Goal: Communication & Community: Answer question/provide support

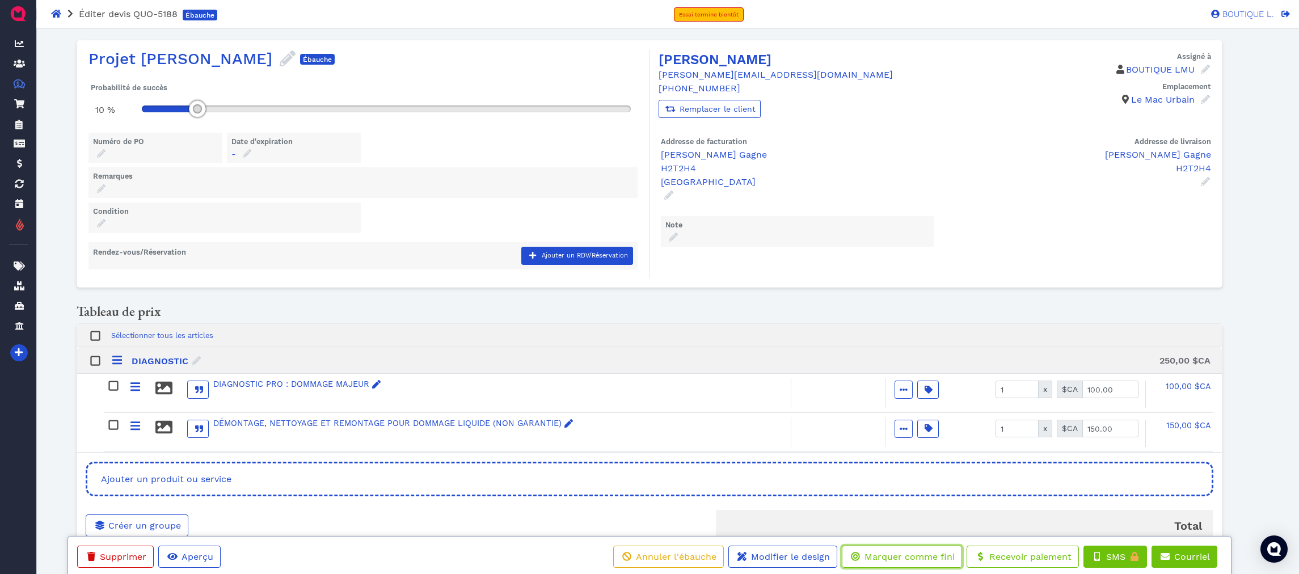
drag, startPoint x: 911, startPoint y: 556, endPoint x: 902, endPoint y: 548, distance: 11.6
click at [911, 556] on span "Marquer comme fini" at bounding box center [909, 556] width 92 height 11
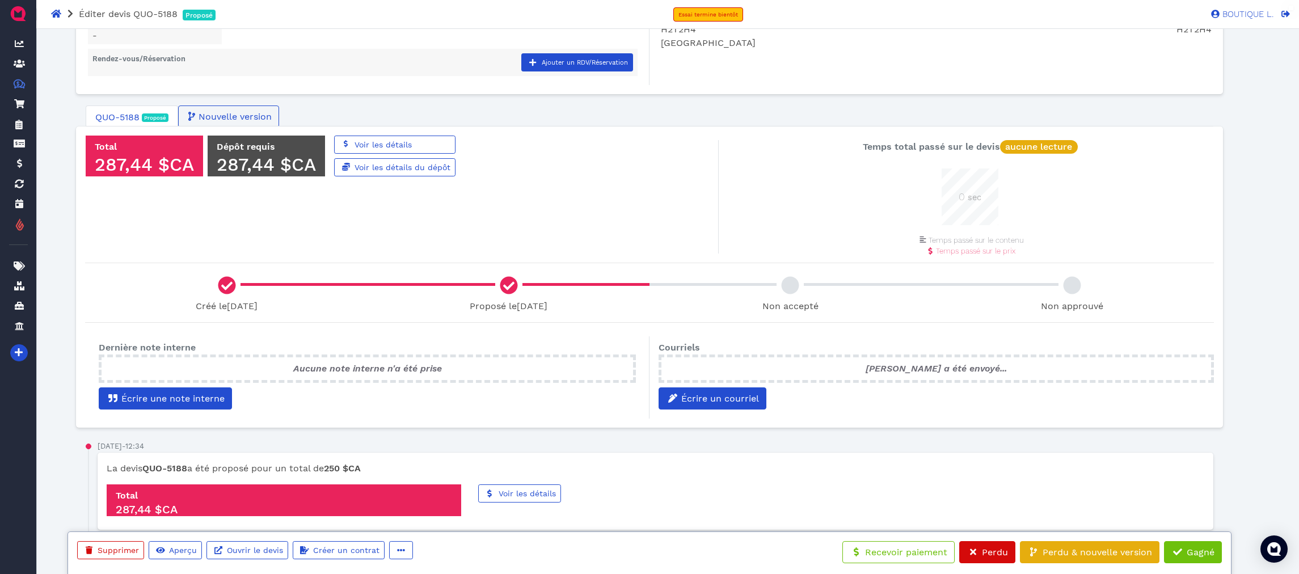
scroll to position [126, 0]
click at [762, 389] on button "Écrire un courriel" at bounding box center [712, 398] width 108 height 22
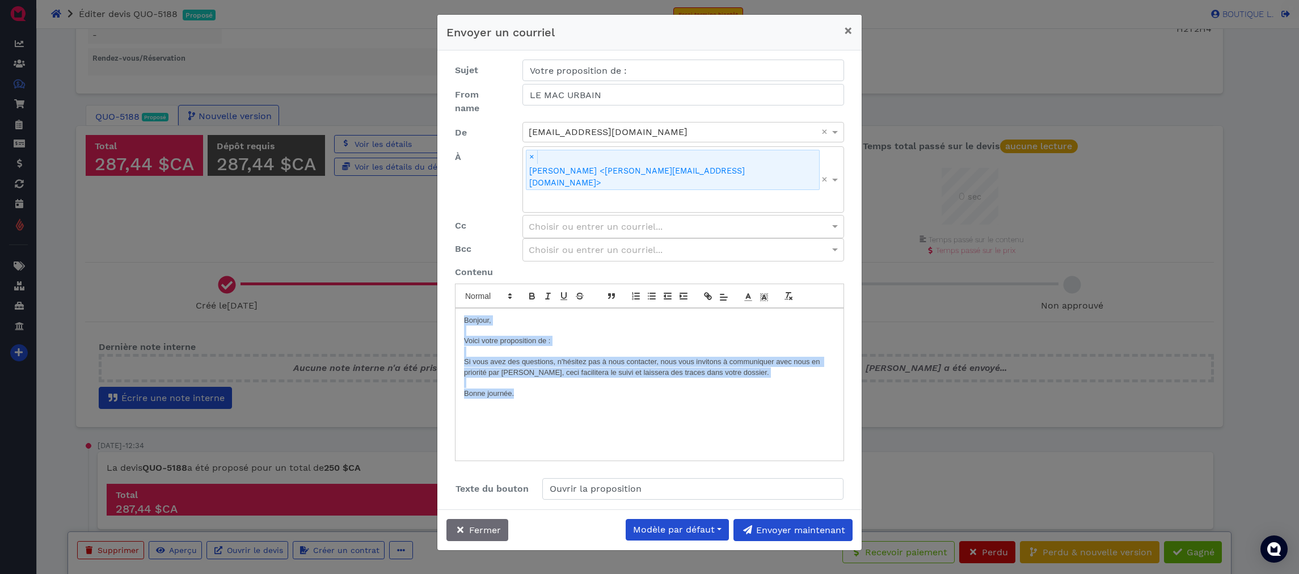
drag, startPoint x: 523, startPoint y: 333, endPoint x: 457, endPoint y: 257, distance: 100.9
click at [457, 309] on div "Bonjour, Voici votre proposition de : Si vous avez des questions, n'hésitez pas…" at bounding box center [649, 385] width 388 height 152
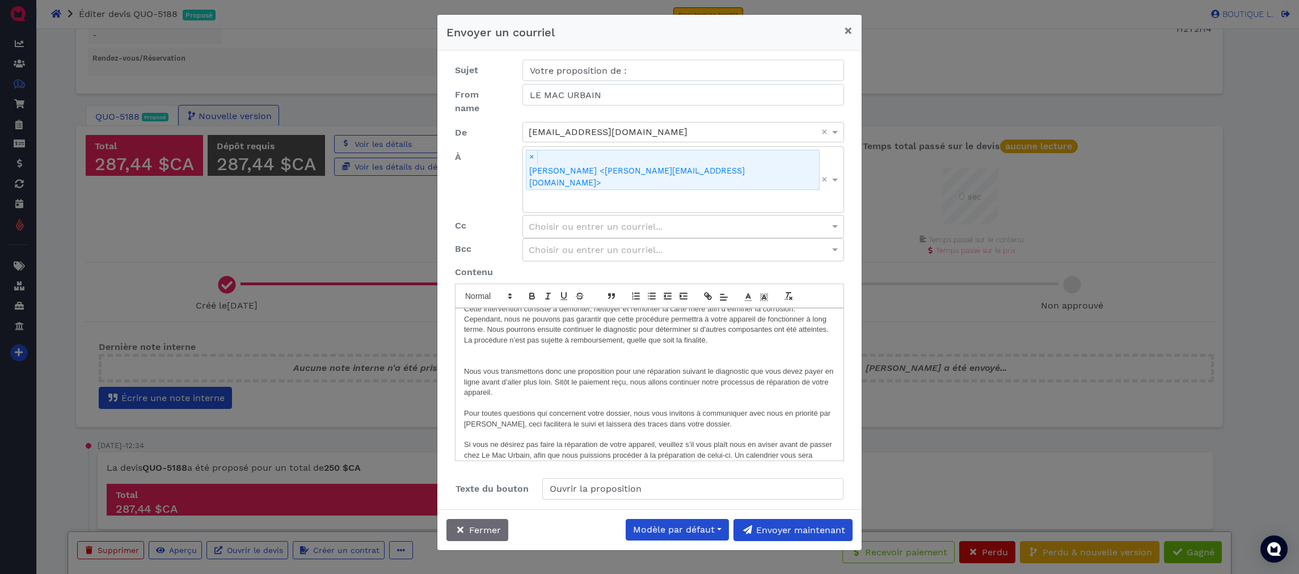
scroll to position [0, 0]
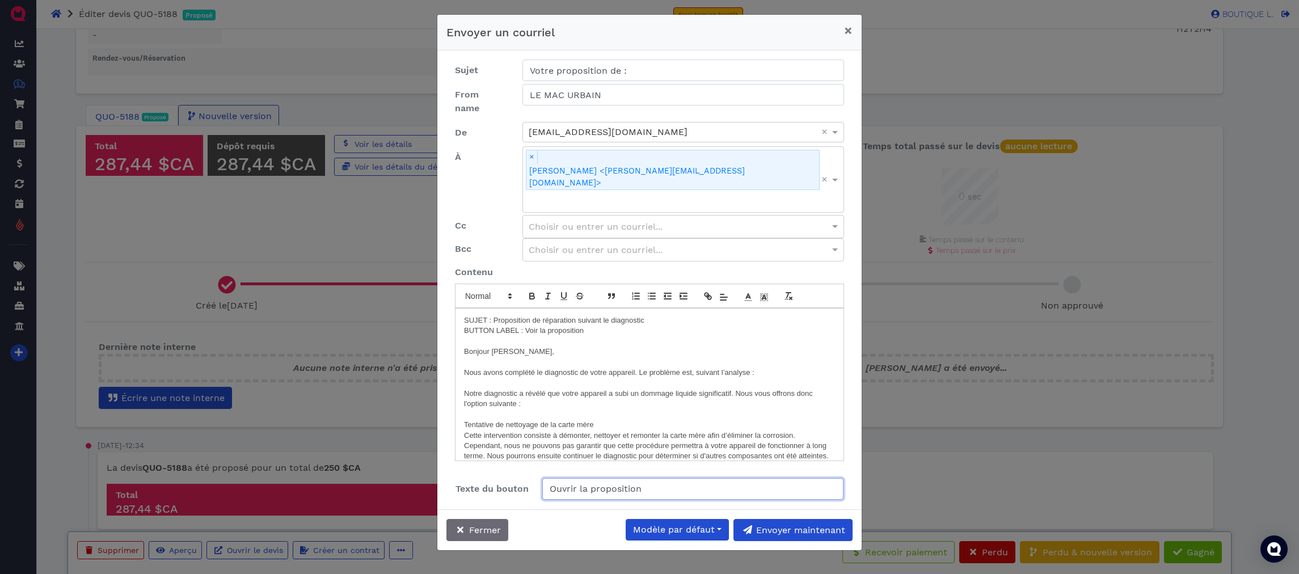
drag, startPoint x: 576, startPoint y: 432, endPoint x: 536, endPoint y: 426, distance: 40.1
click at [536, 478] on div "Texte du bouton Ouvrir la proposition" at bounding box center [649, 489] width 406 height 22
type input "Voir la proposition"
drag, startPoint x: 590, startPoint y: 274, endPoint x: 466, endPoint y: 270, distance: 123.7
click at [466, 326] on p "BUTTON LABEL : Voir la proposition" at bounding box center [649, 331] width 371 height 10
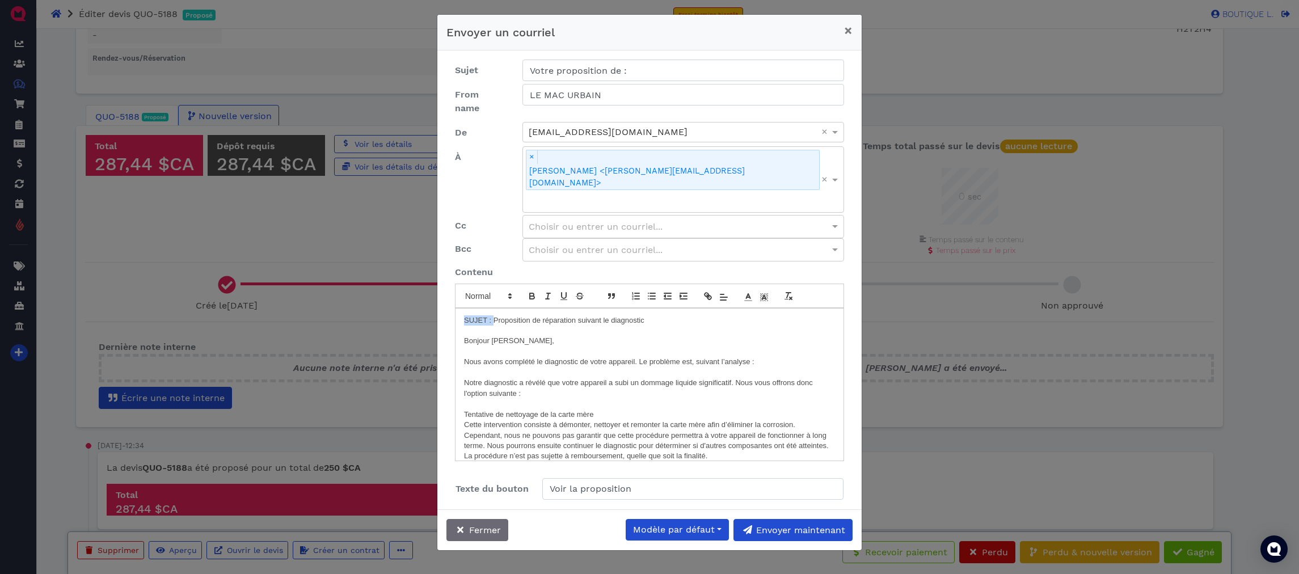
drag, startPoint x: 492, startPoint y: 261, endPoint x: 420, endPoint y: 254, distance: 73.0
click at [420, 254] on div "Envoyer un courriel × Sujet Votre proposition de : From name LE MAC URBAIN De s…" at bounding box center [649, 287] width 1299 height 574
drag, startPoint x: 618, startPoint y: 258, endPoint x: 461, endPoint y: 251, distance: 156.7
click at [461, 309] on div "Proposition de réparation suivant le diagnostic Bonjour Geneviève, Nous avons c…" at bounding box center [649, 385] width 388 height 152
copy p "Proposition de réparation suivant le diagnostic"
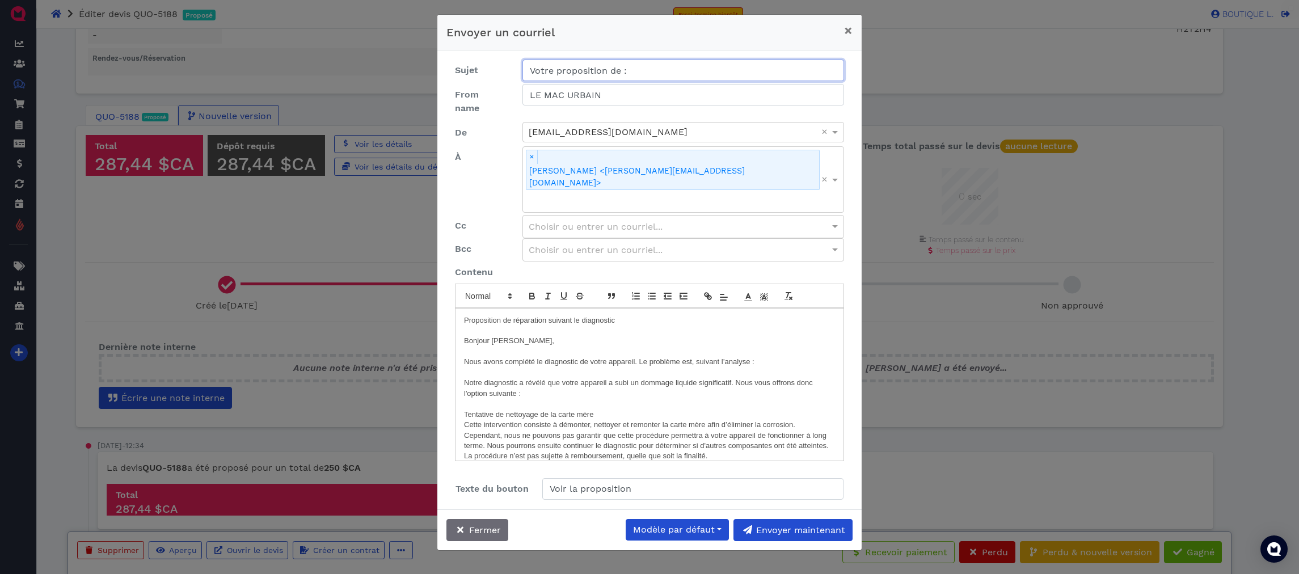
drag, startPoint x: 635, startPoint y: 71, endPoint x: 523, endPoint y: 65, distance: 112.4
click at [523, 65] on input "Votre proposition de :" at bounding box center [683, 71] width 322 height 22
paste input "Proposition de réparation suivant le diagnostic"
type input "Proposition de réparation suivant le diagnostic"
drag, startPoint x: 620, startPoint y: 265, endPoint x: 455, endPoint y: 253, distance: 165.5
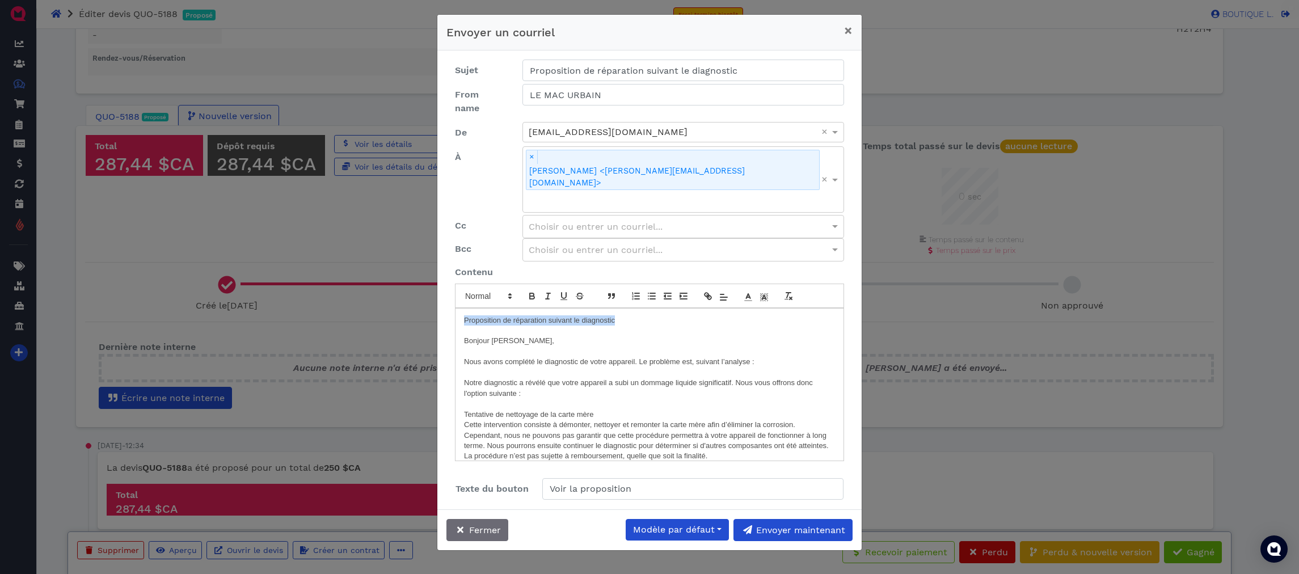
click at [455, 309] on div "Proposition de réparation suivant le diagnostic Bonjour Geneviève, Nous avons c…" at bounding box center [649, 385] width 388 height 152
click at [464, 336] on p "Bonjour Geneviève," at bounding box center [649, 341] width 371 height 10
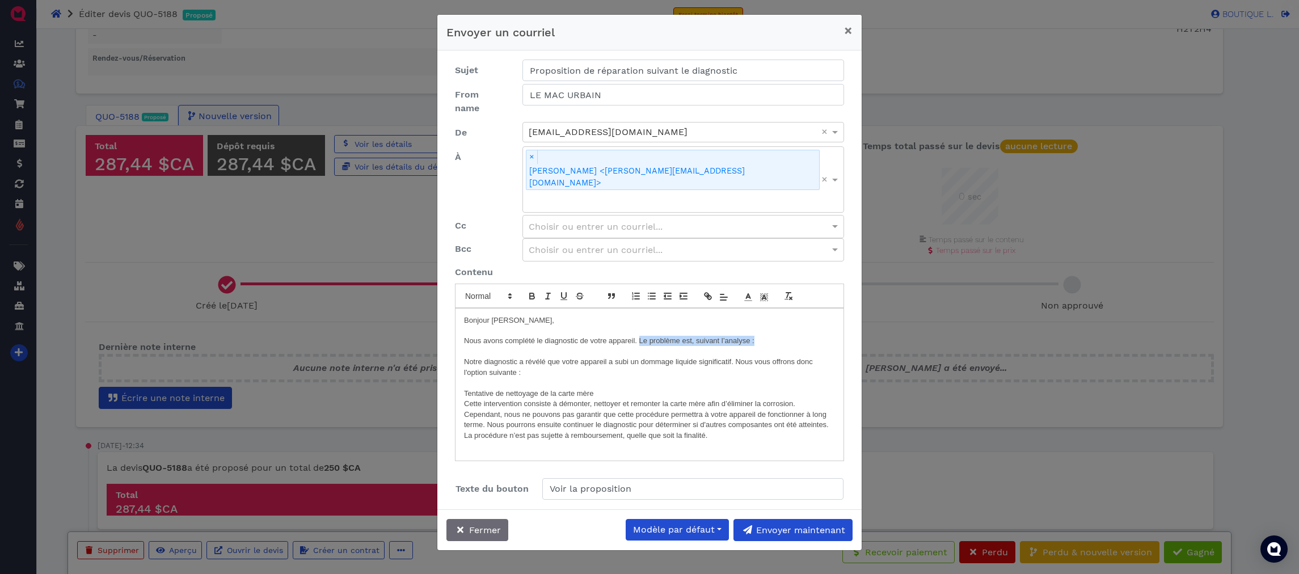
drag, startPoint x: 754, startPoint y: 282, endPoint x: 638, endPoint y: 283, distance: 116.3
click at [638, 336] on p "Nous avons complété le diagnostic de votre appareil. Le problème est, suivant l…" at bounding box center [649, 341] width 371 height 10
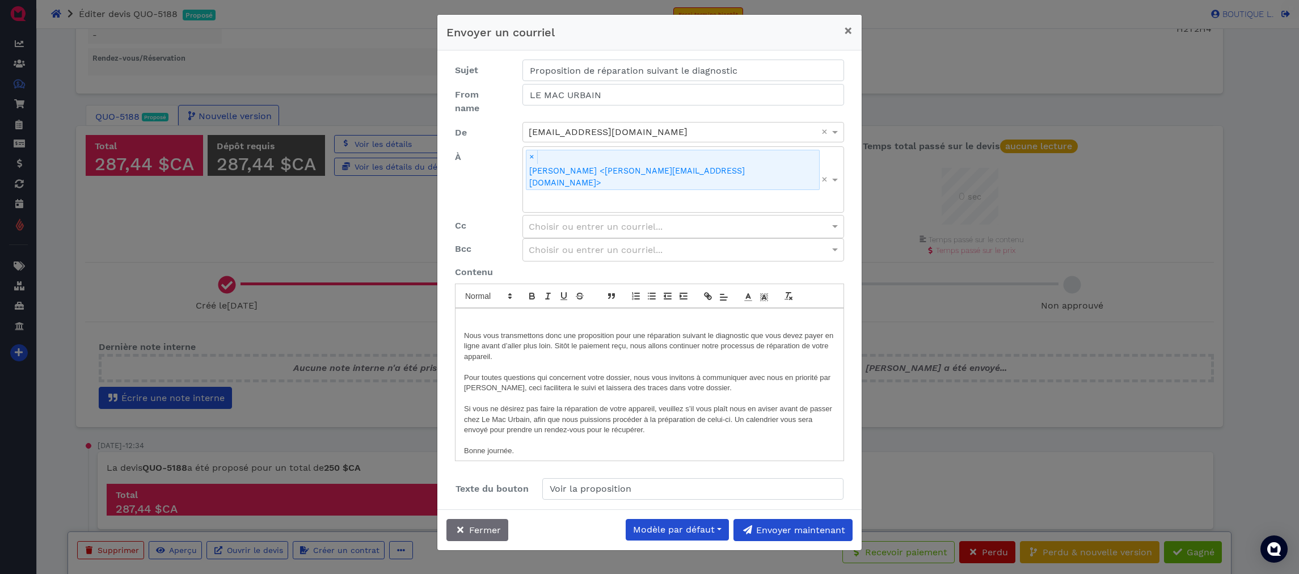
scroll to position [133, 0]
click at [758, 525] on span "Envoyer maintenant" at bounding box center [799, 530] width 91 height 11
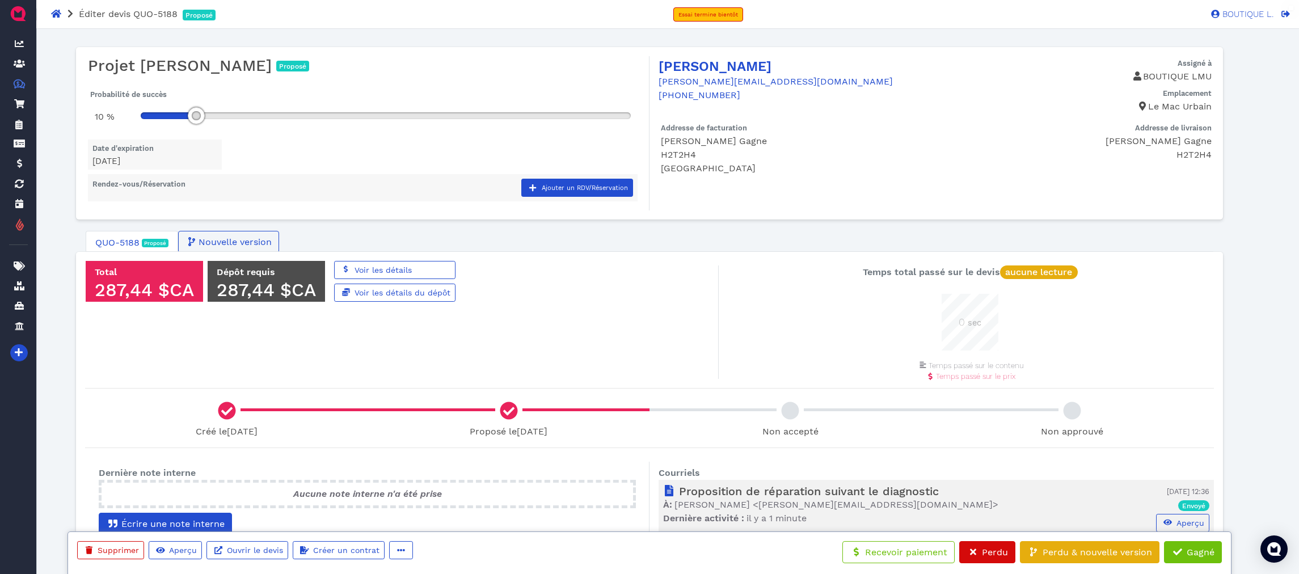
scroll to position [35, 0]
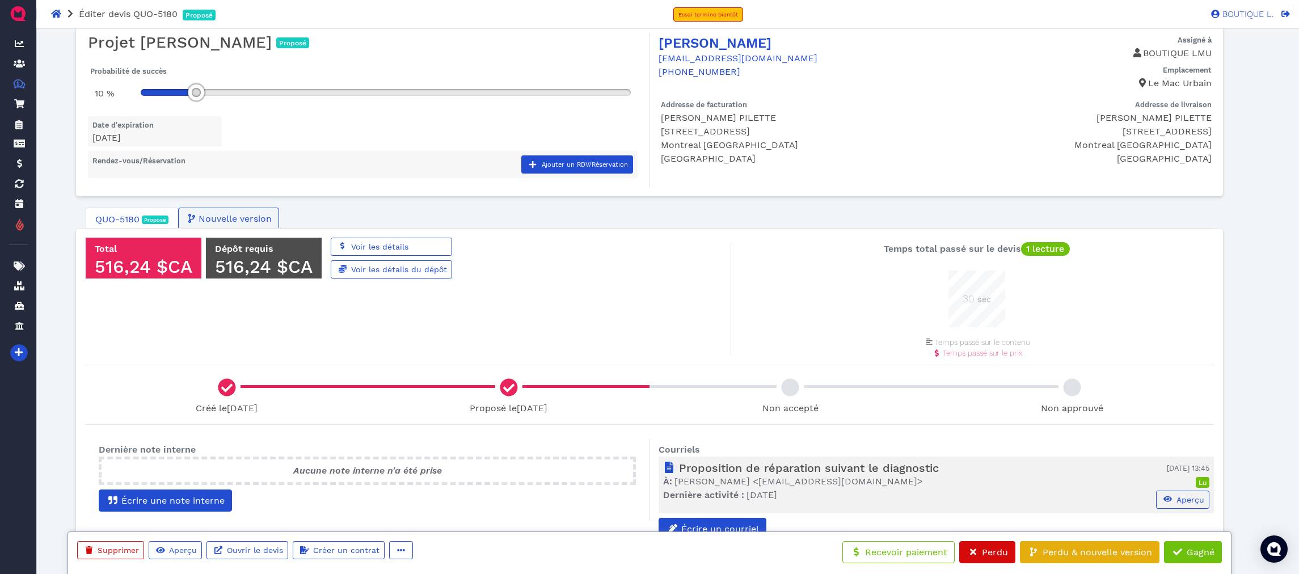
scroll to position [57, 57]
click at [971, 555] on span at bounding box center [971, 553] width 11 height 14
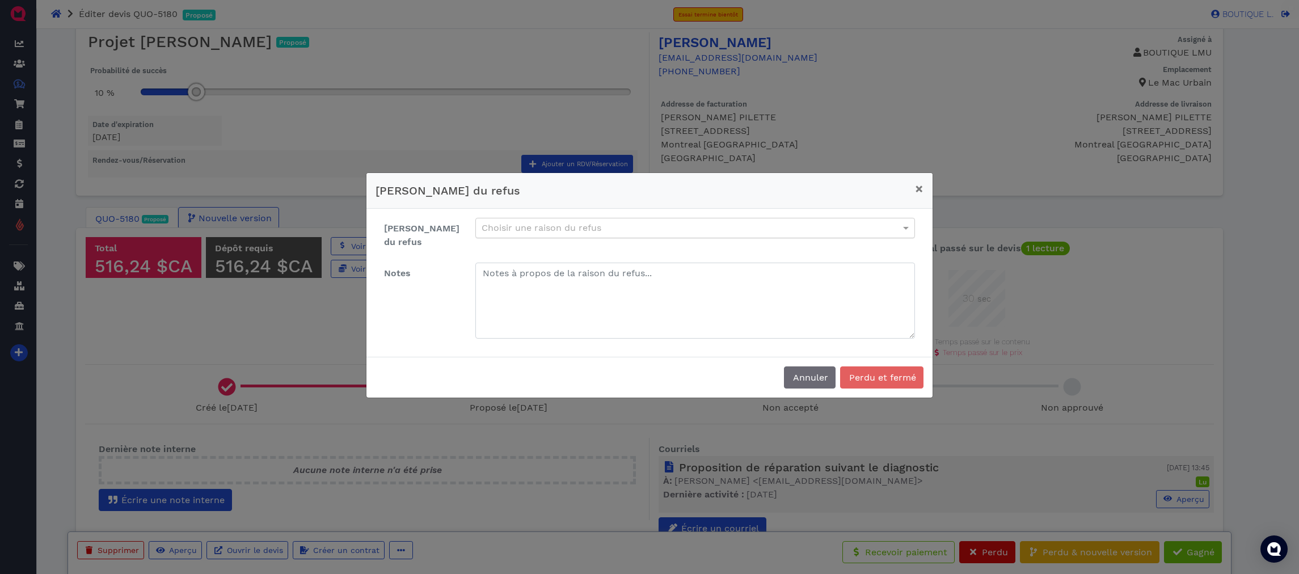
click at [490, 235] on div "Choisir une raison du refus" at bounding box center [695, 227] width 438 height 19
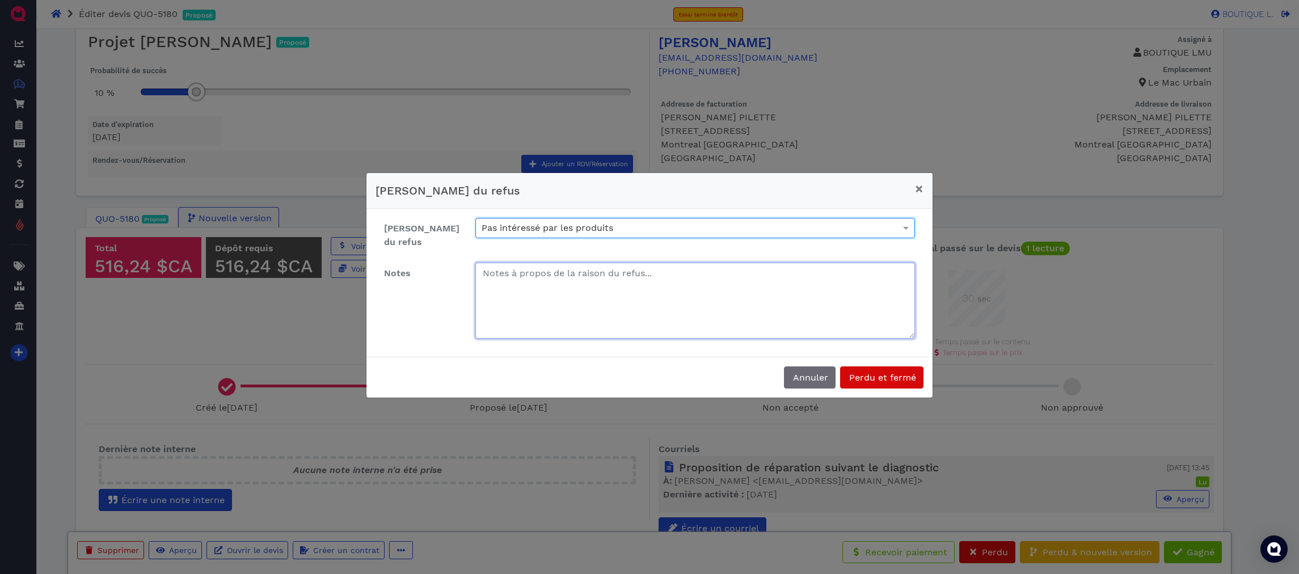
click at [538, 293] on textarea "[PERSON_NAME] du refus" at bounding box center [695, 301] width 440 height 76
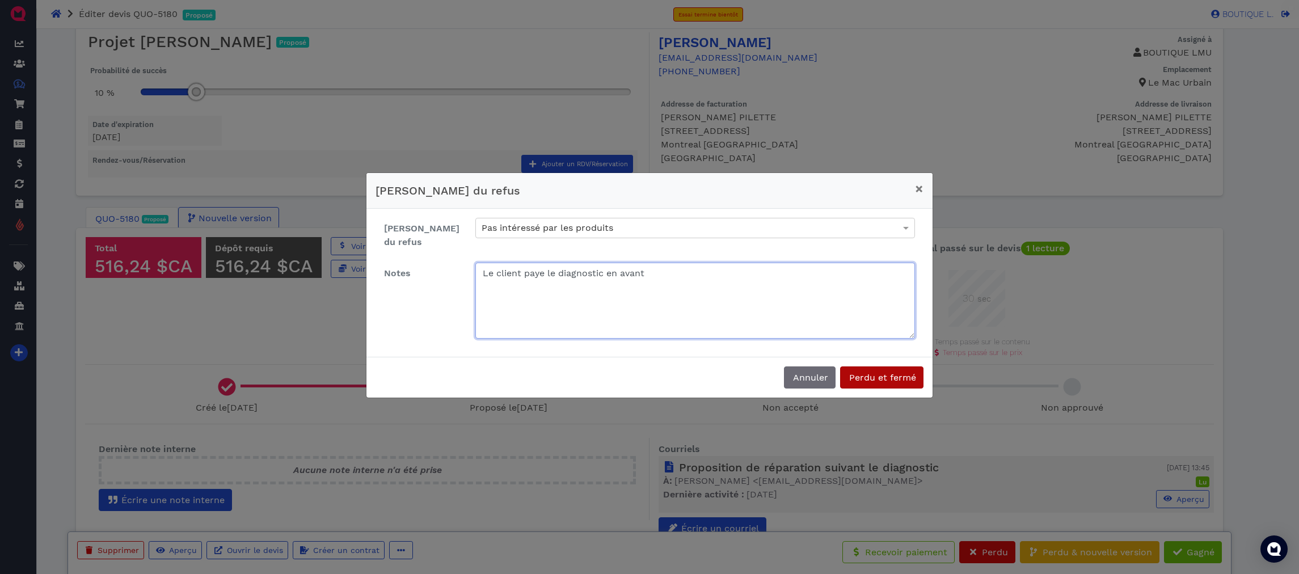
type textarea "Le client paye le diagnostic en avant"
click at [873, 372] on span "Perdu et fermé" at bounding box center [881, 377] width 69 height 11
